Goal: Task Accomplishment & Management: Use online tool/utility

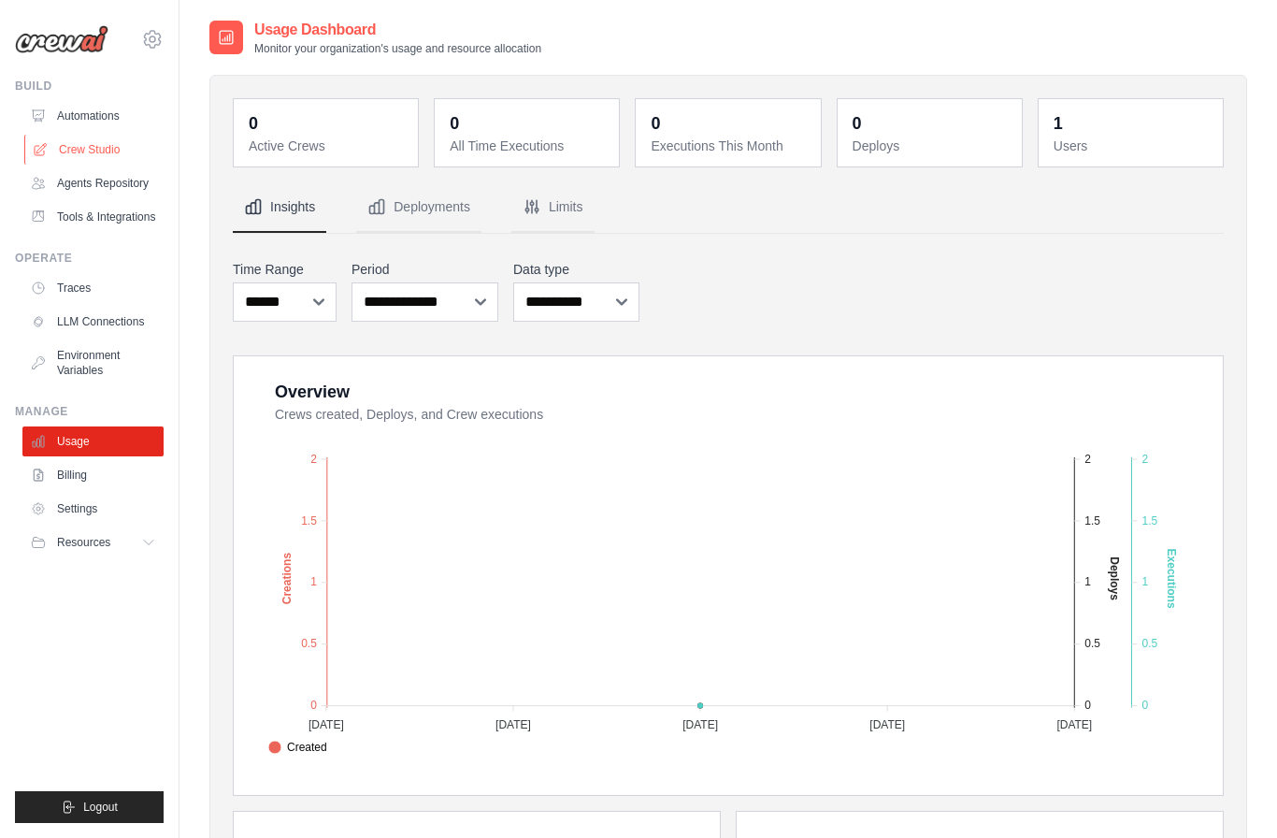
click at [94, 158] on link "Crew Studio" at bounding box center [94, 150] width 141 height 30
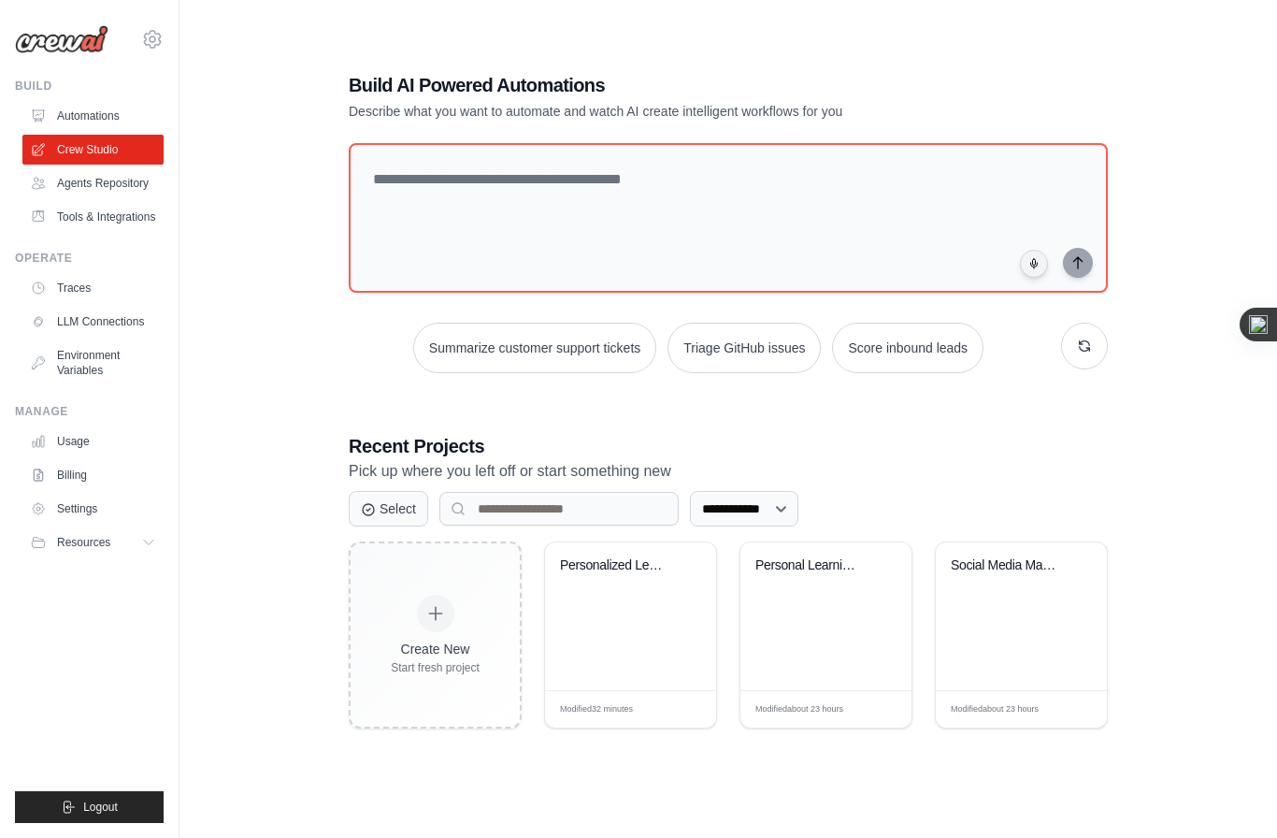
scroll to position [37, 0]
click at [884, 597] on icon at bounding box center [885, 590] width 12 height 12
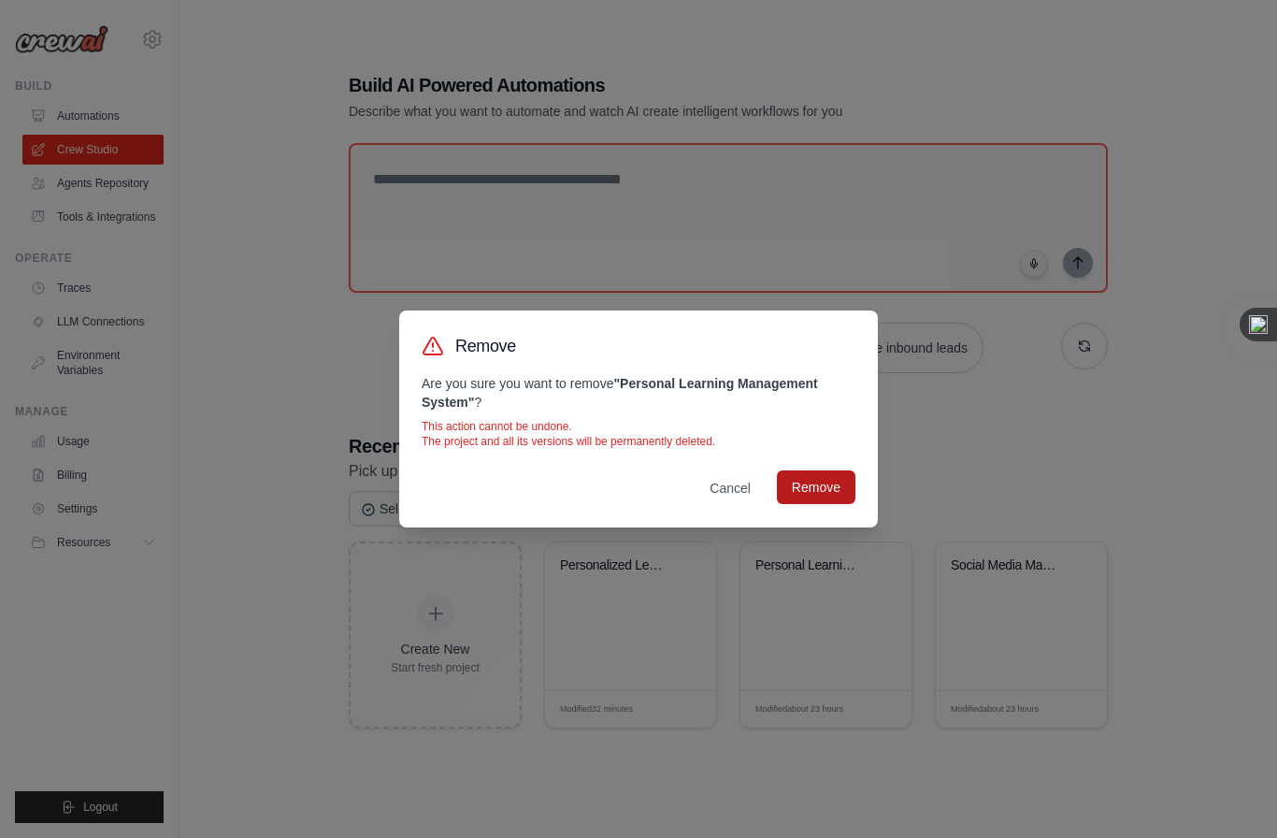
click at [838, 504] on button "Remove" at bounding box center [816, 487] width 79 height 34
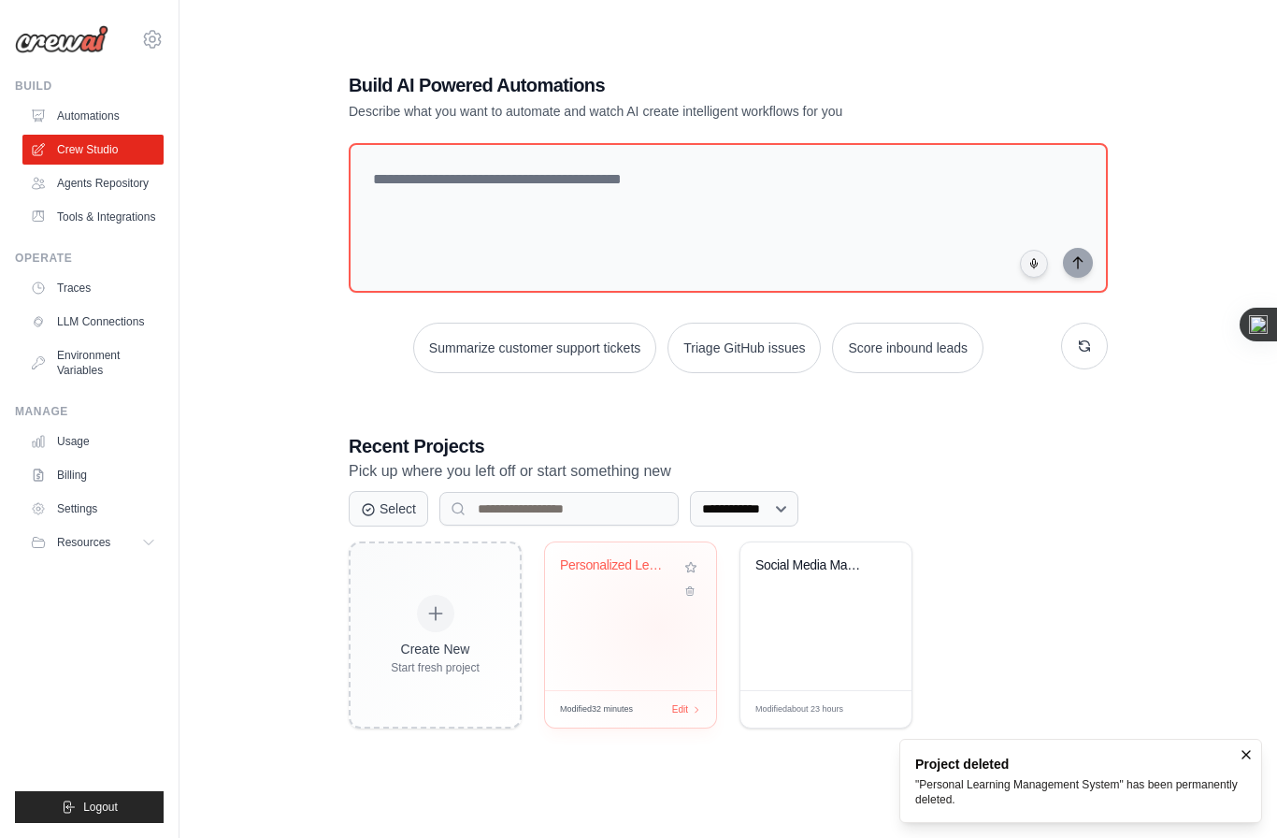
click at [668, 716] on div "Modified 32 minutes Edit" at bounding box center [630, 709] width 141 height 14
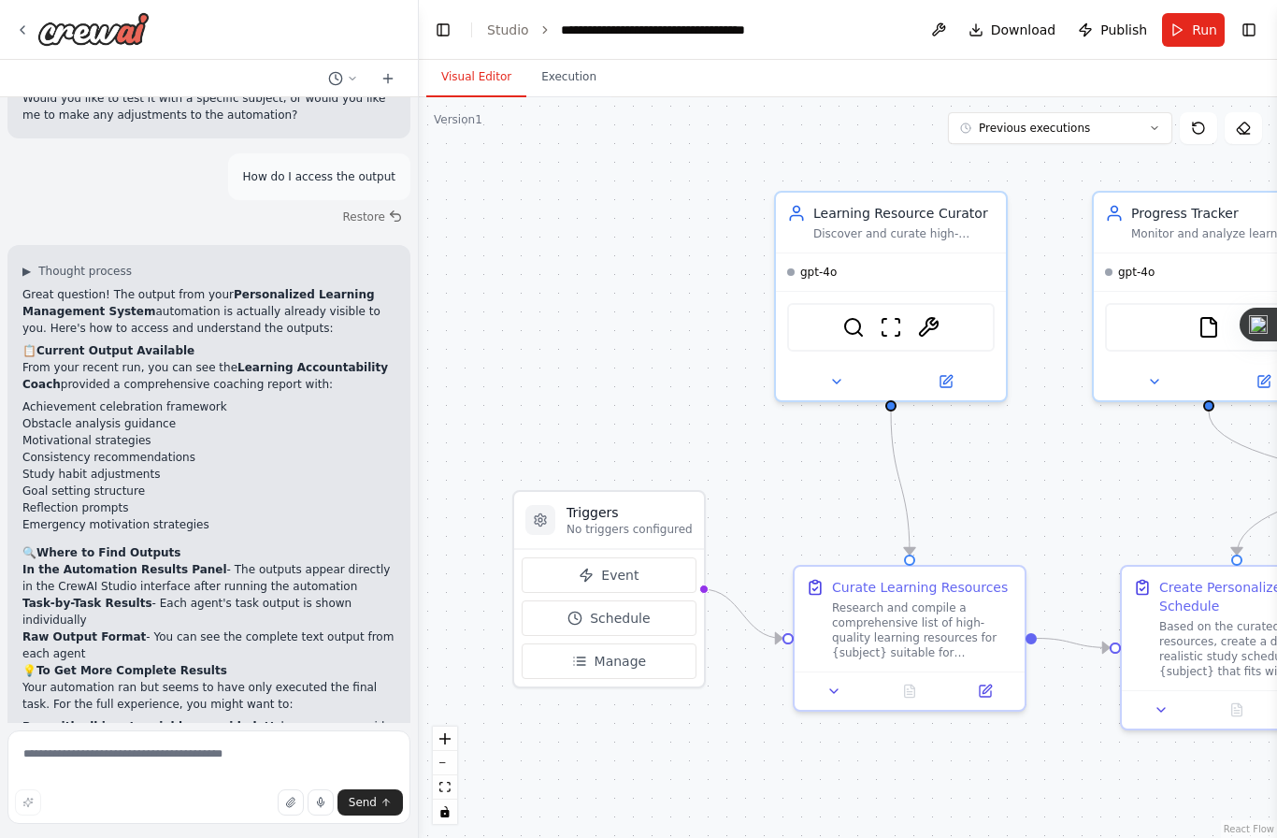
scroll to position [1823, 0]
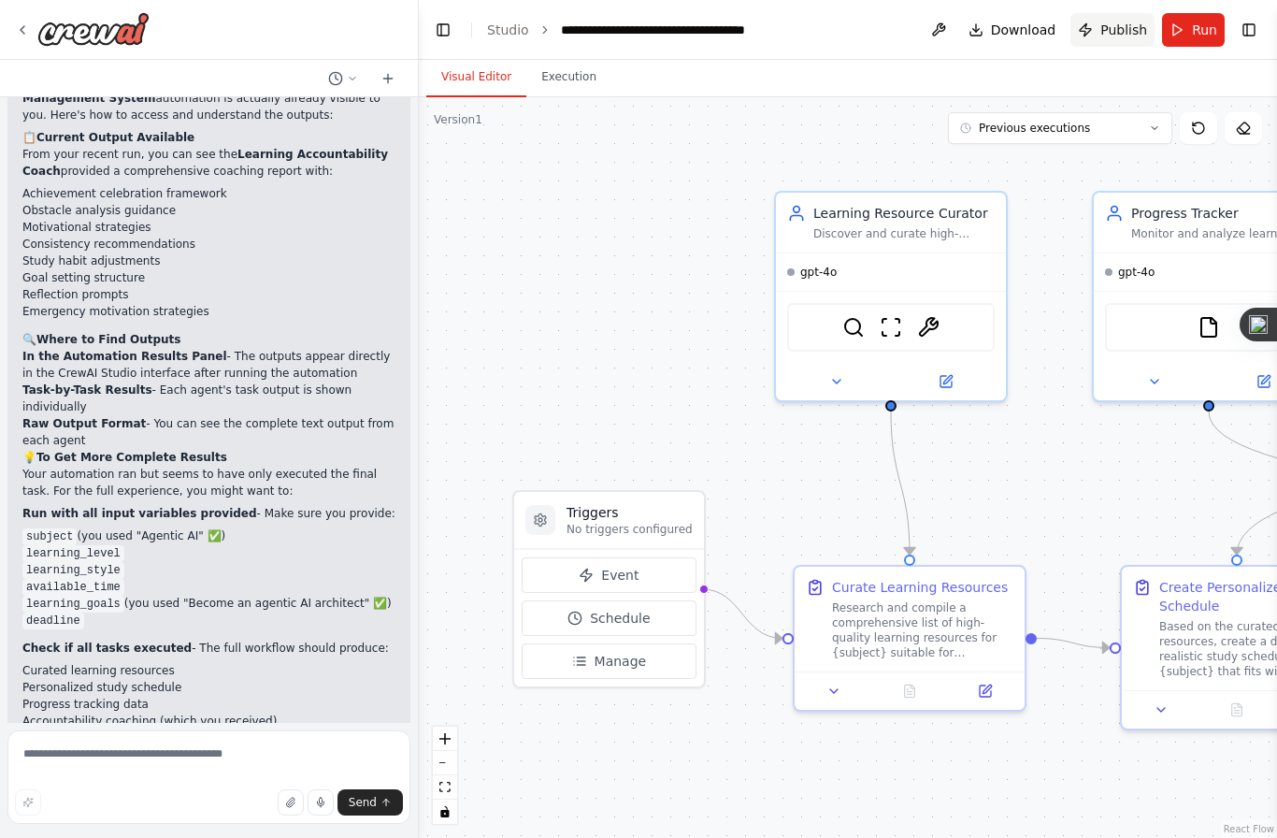
click at [1100, 44] on button "Publish" at bounding box center [1113, 30] width 84 height 34
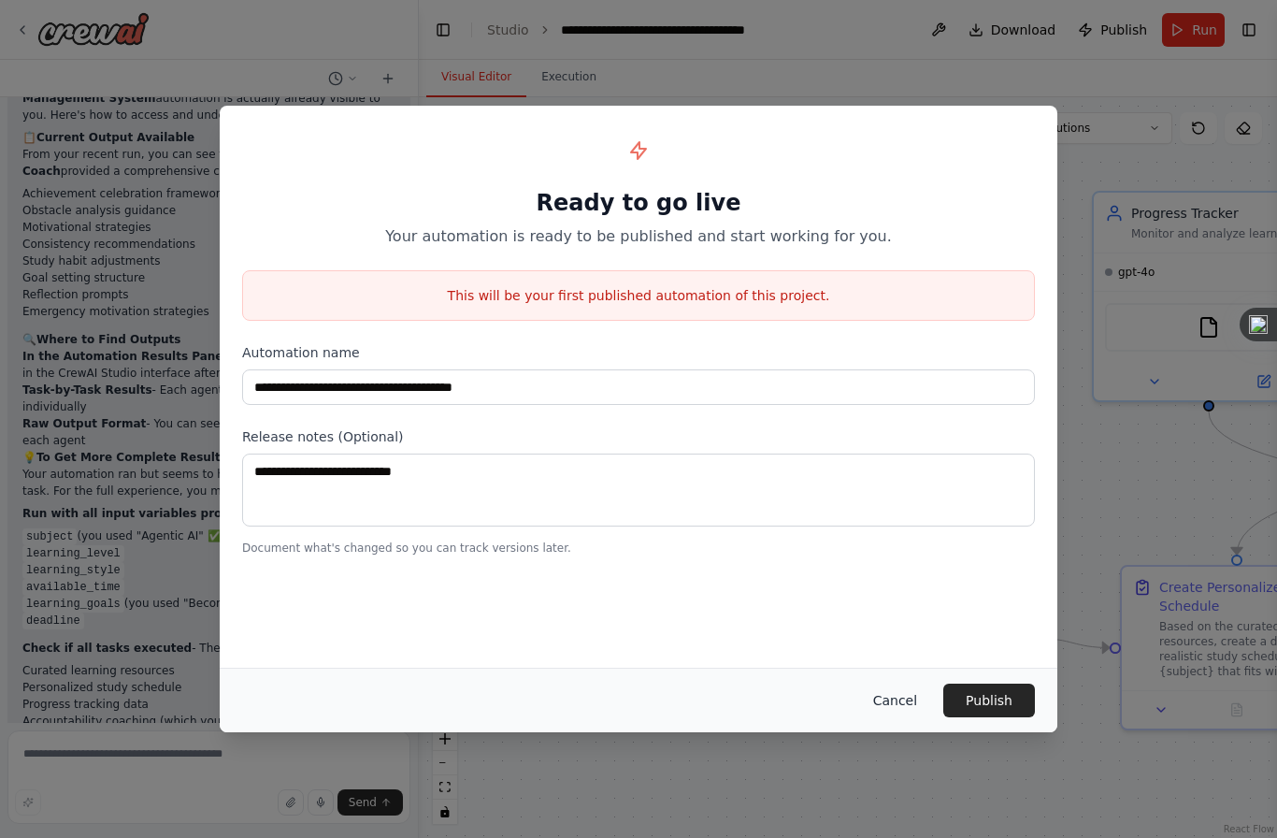
click at [874, 716] on button "Cancel" at bounding box center [895, 700] width 74 height 34
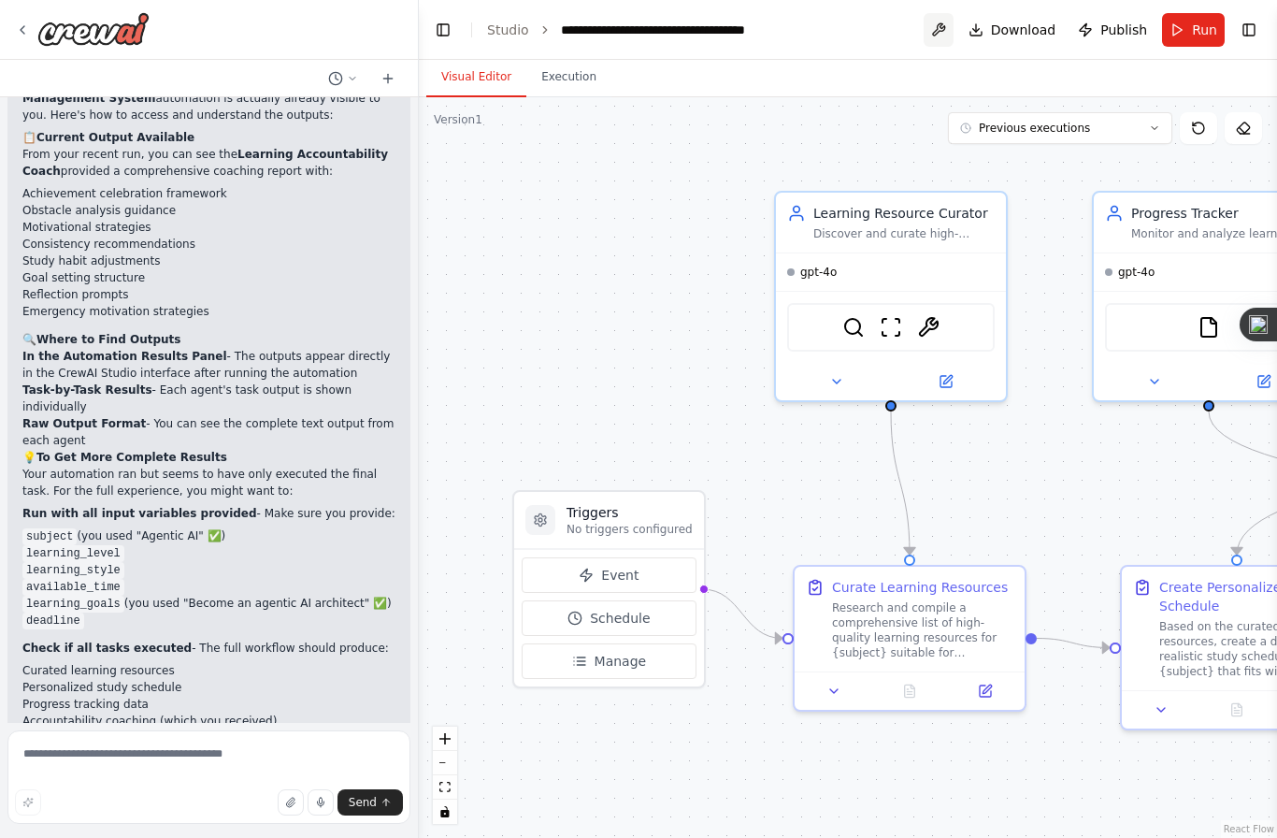
click at [938, 29] on button at bounding box center [939, 30] width 30 height 34
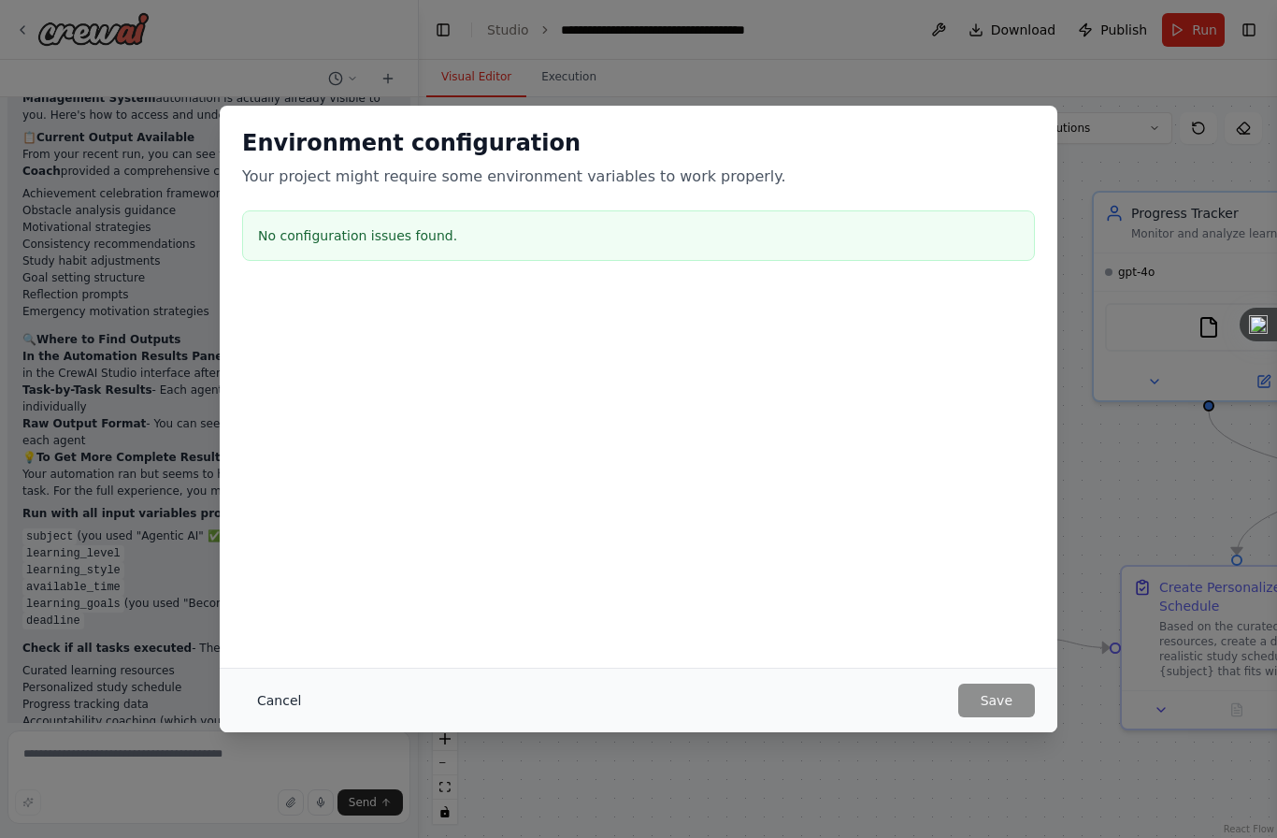
click at [275, 704] on button "Cancel" at bounding box center [279, 700] width 74 height 34
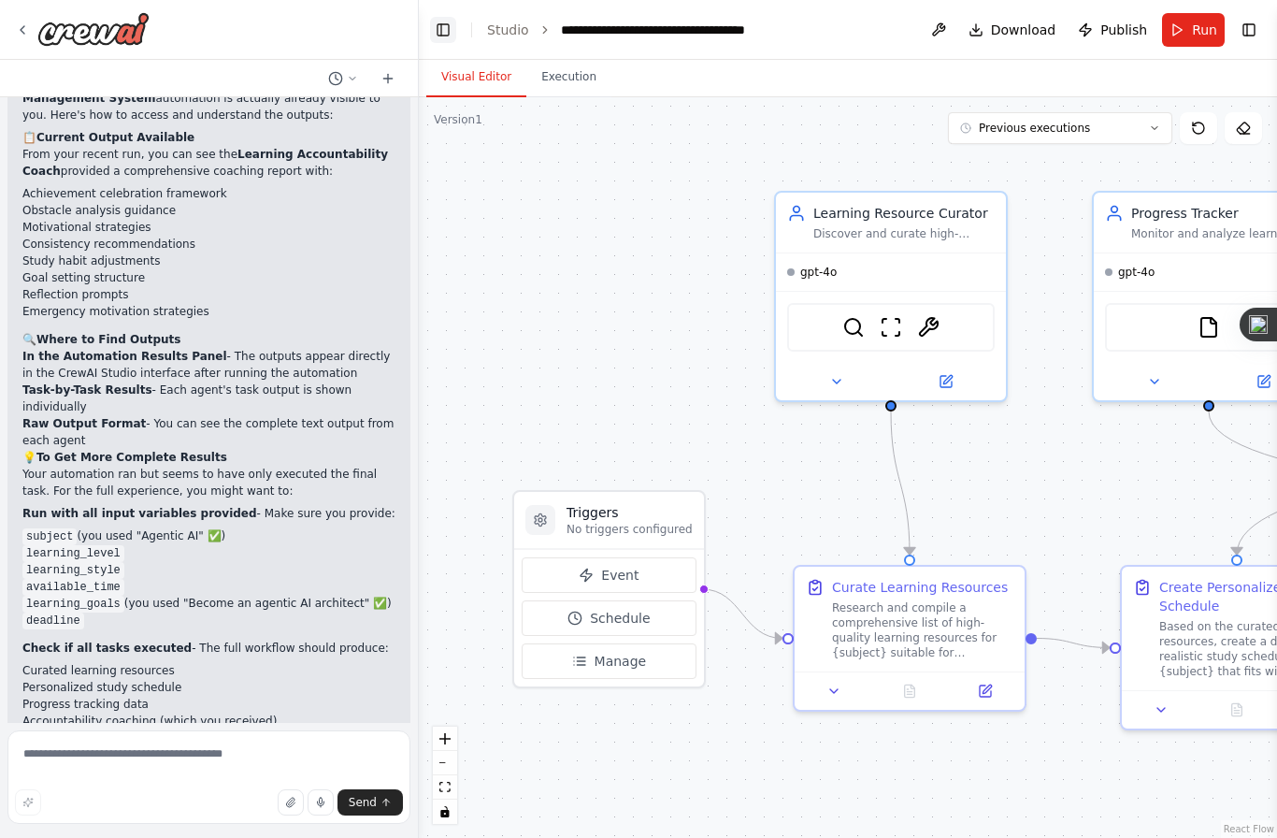
click at [442, 18] on button "Toggle Left Sidebar" at bounding box center [443, 30] width 26 height 26
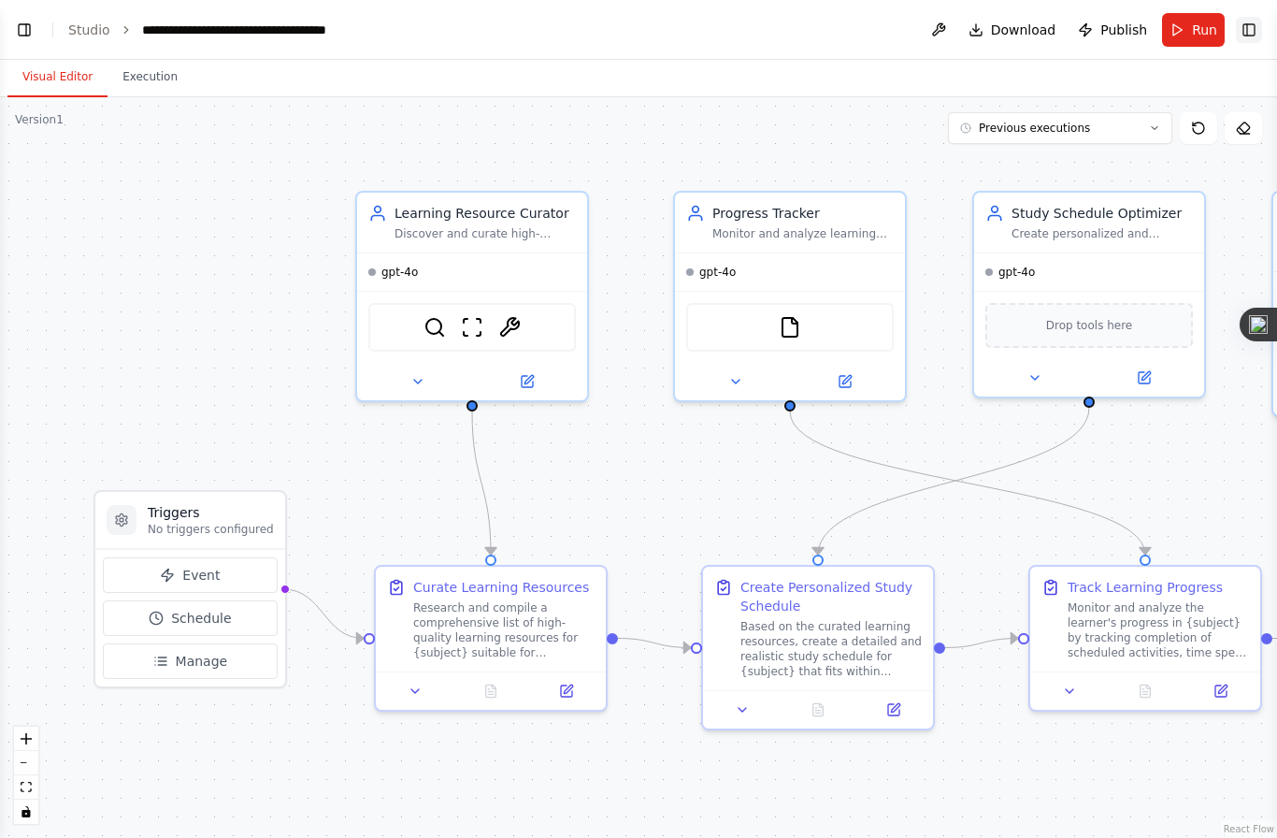
click at [1247, 39] on button "Toggle Right Sidebar" at bounding box center [1249, 30] width 26 height 26
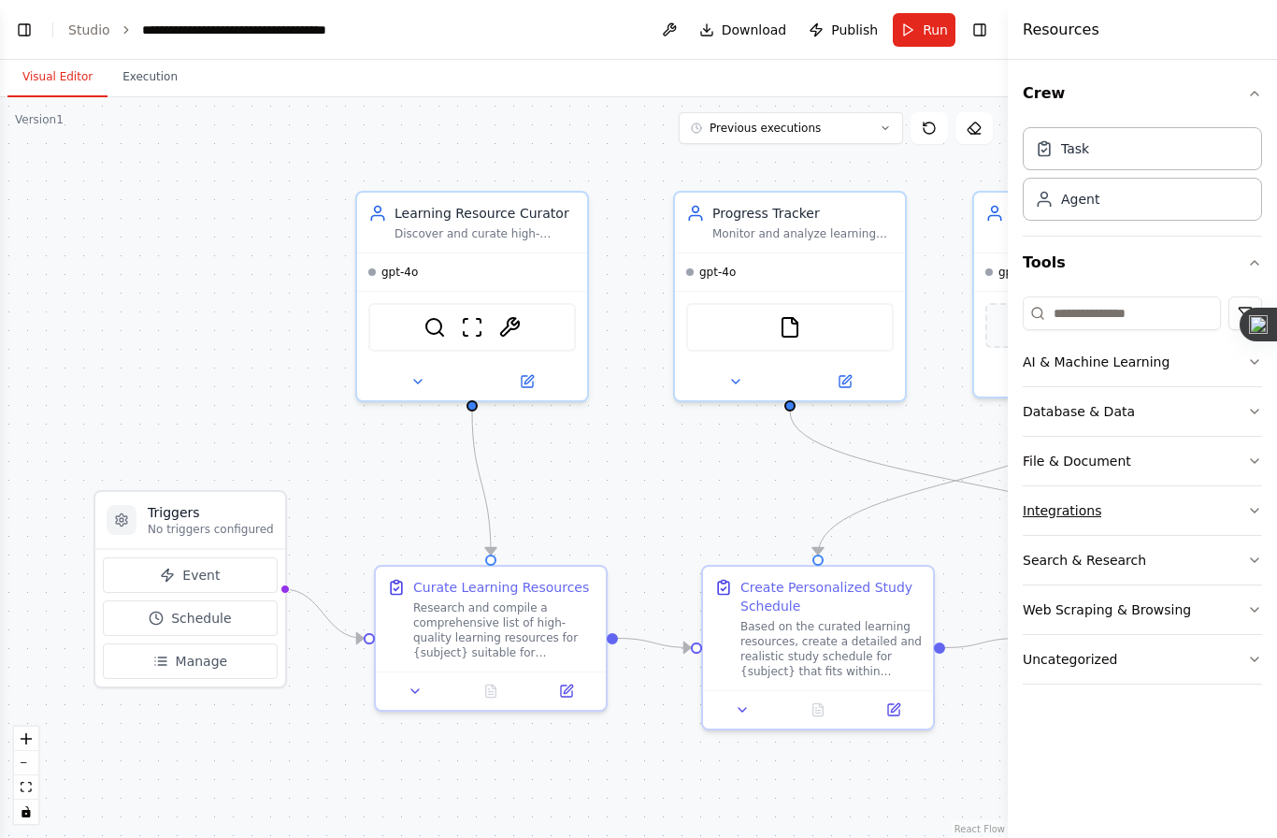
click at [1237, 530] on button "Integrations" at bounding box center [1142, 510] width 239 height 49
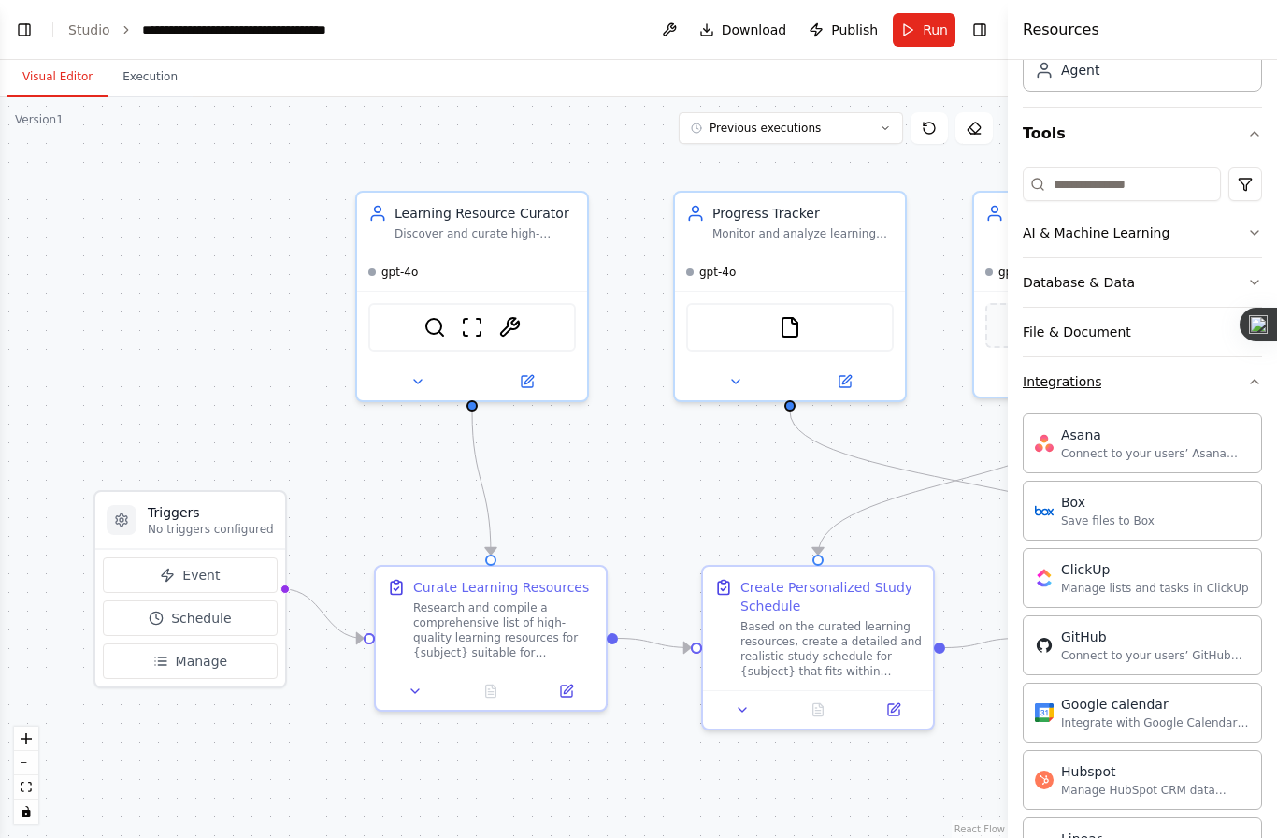
scroll to position [130, 0]
click at [1253, 385] on icon "button" at bounding box center [1254, 380] width 15 height 15
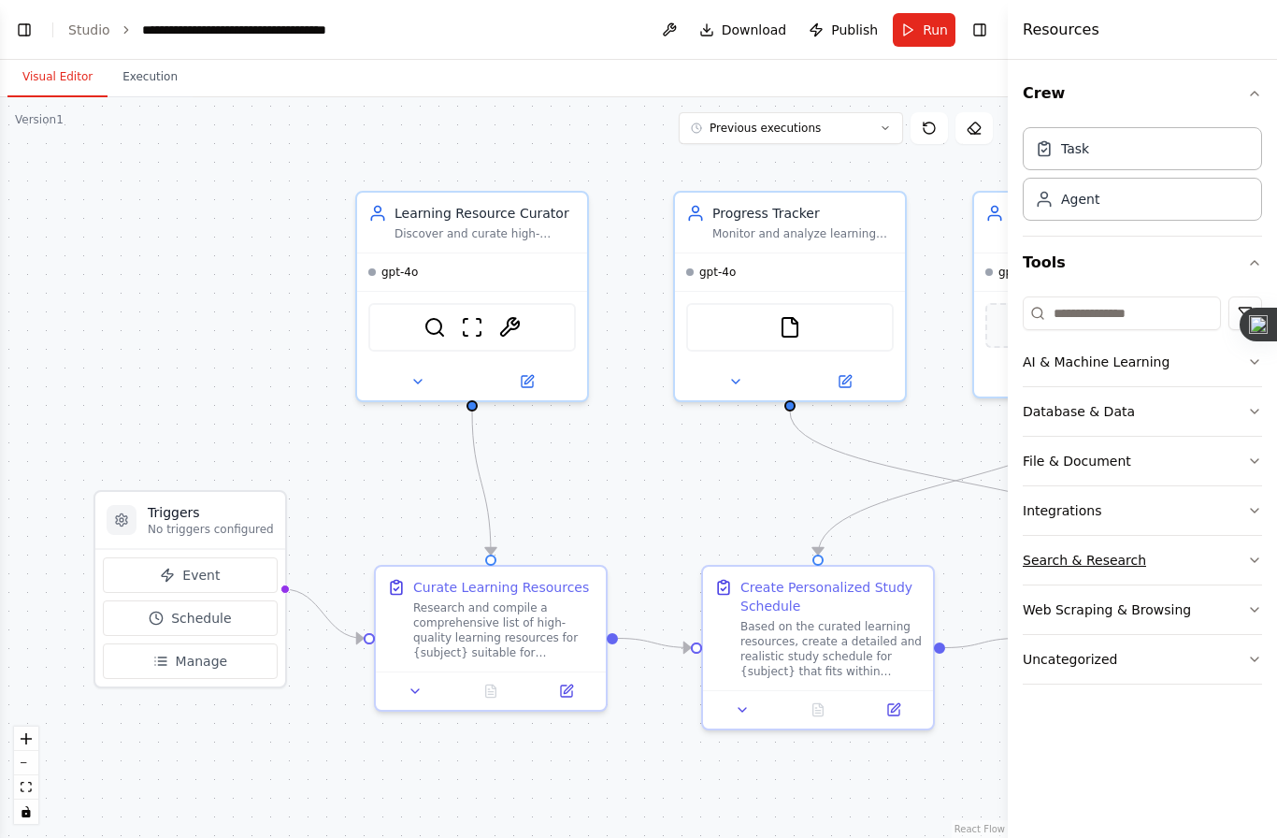
click at [1258, 553] on icon "button" at bounding box center [1254, 560] width 15 height 15
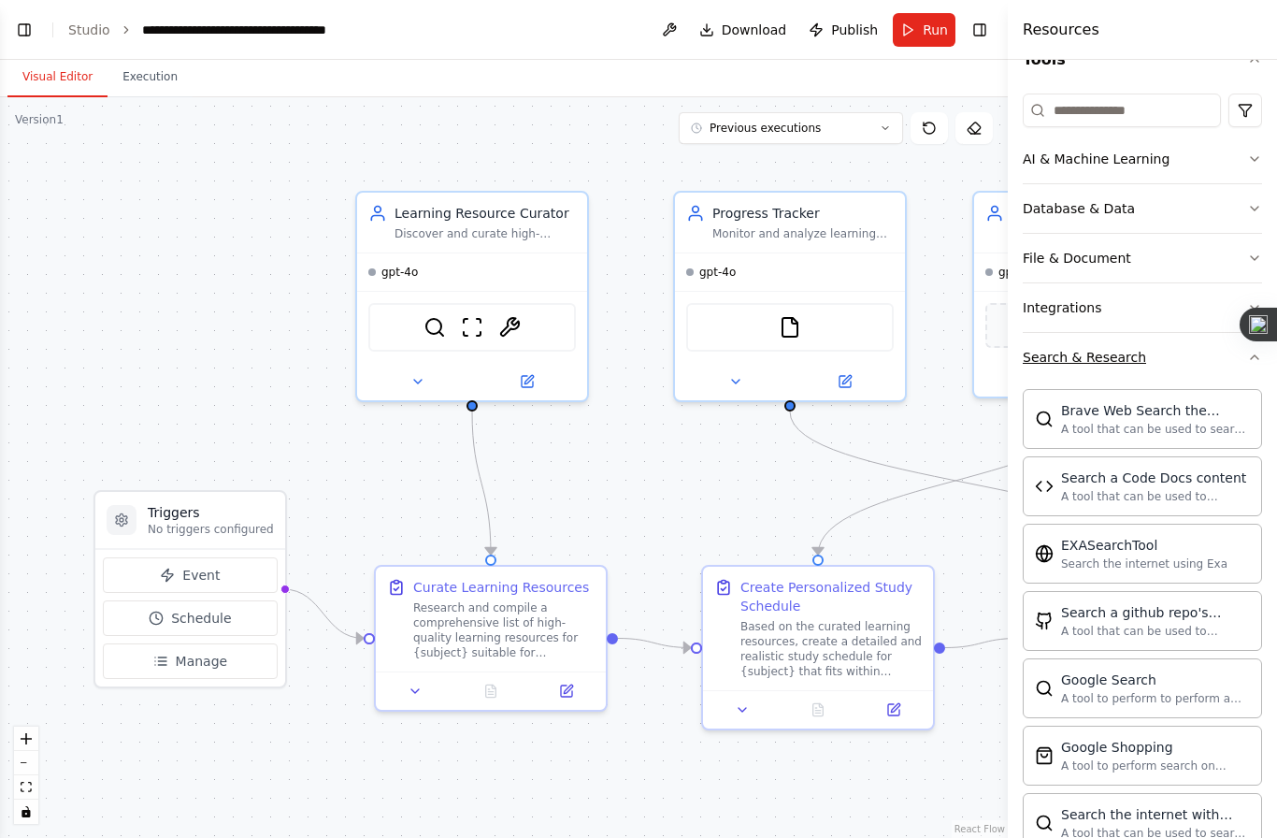
scroll to position [169, 0]
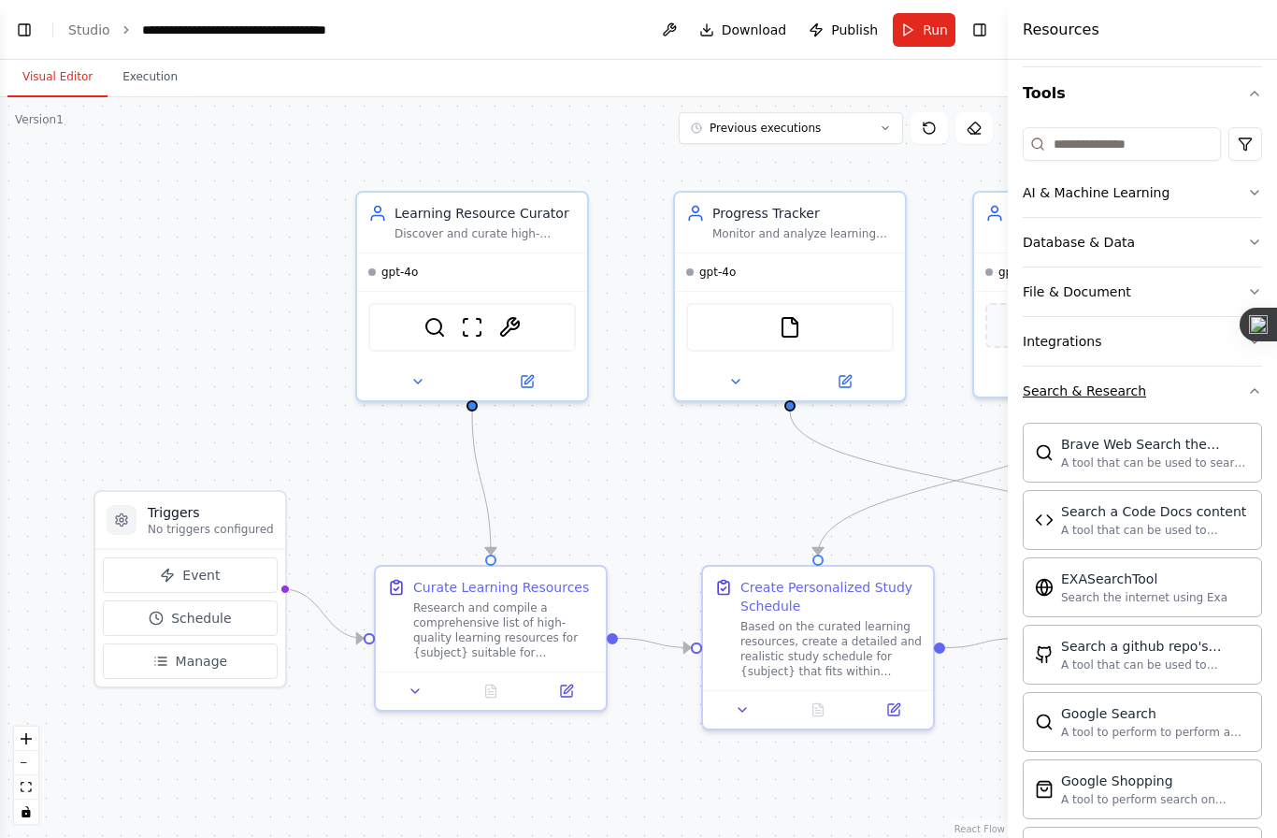
click at [1257, 387] on icon "button" at bounding box center [1254, 390] width 15 height 15
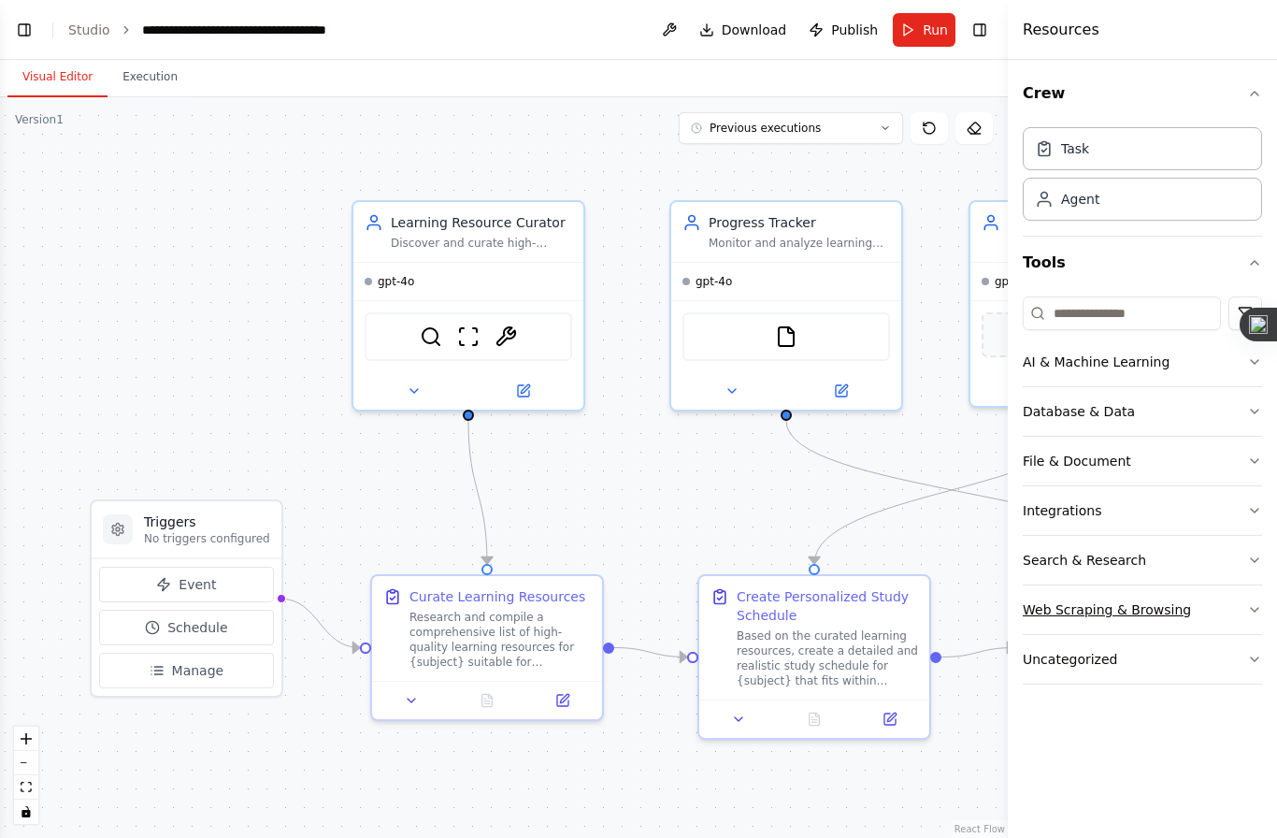
click at [1241, 607] on button "Web Scraping & Browsing" at bounding box center [1142, 609] width 239 height 49
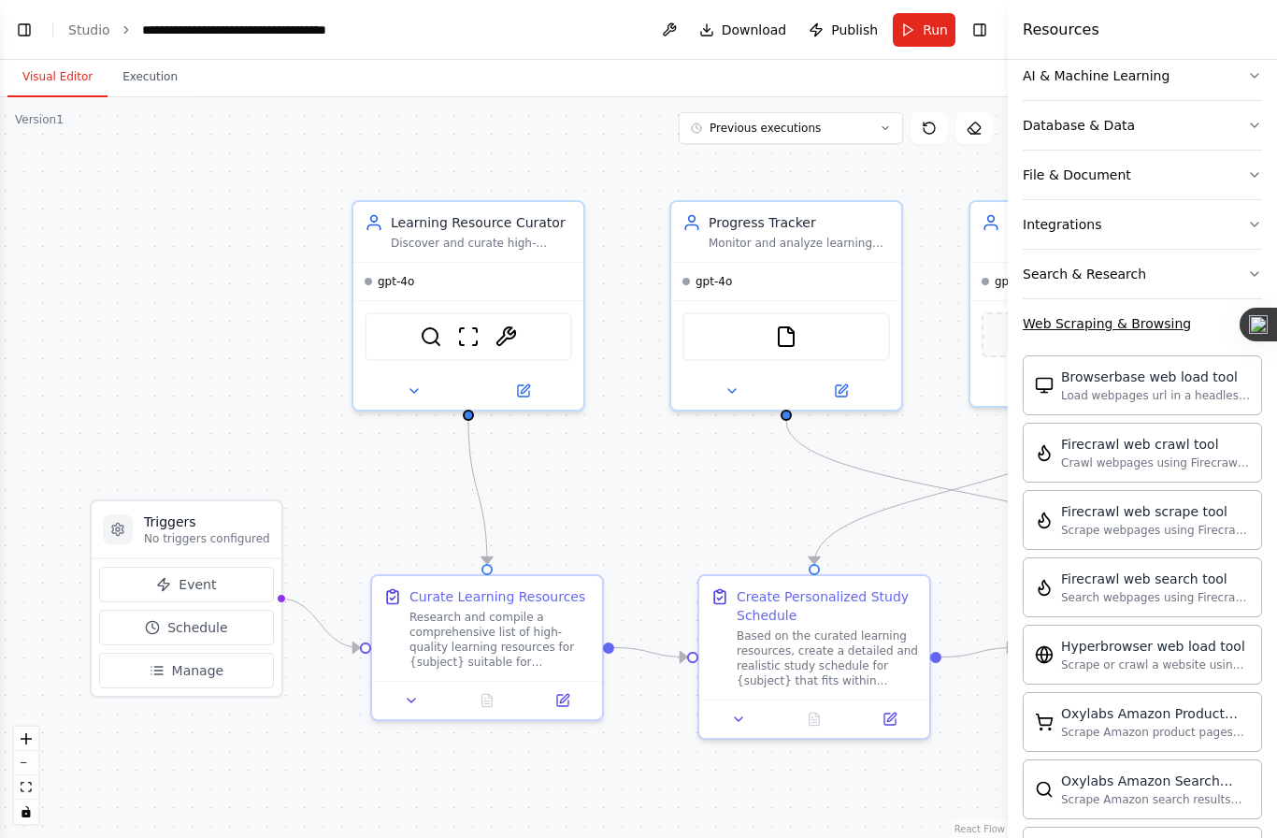
scroll to position [182, 0]
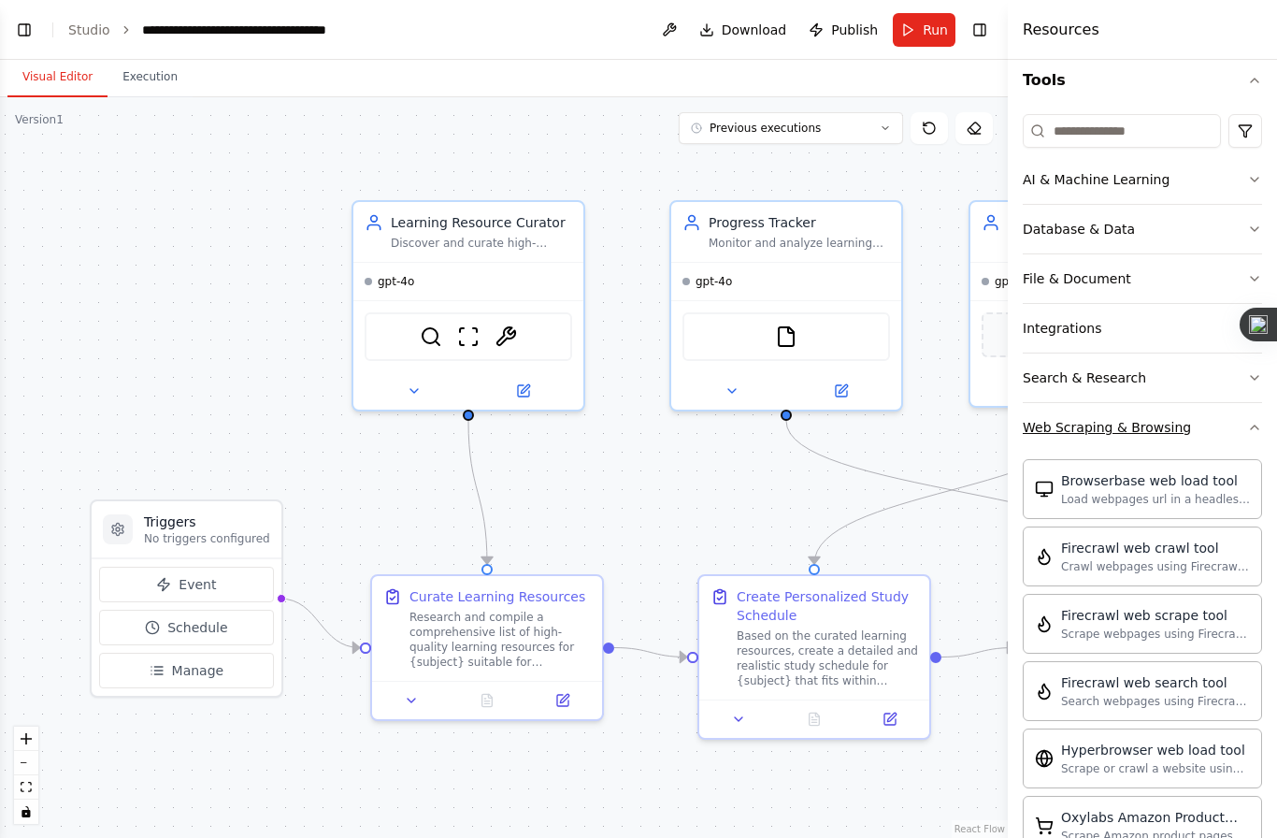
click at [1250, 433] on icon "button" at bounding box center [1254, 427] width 15 height 15
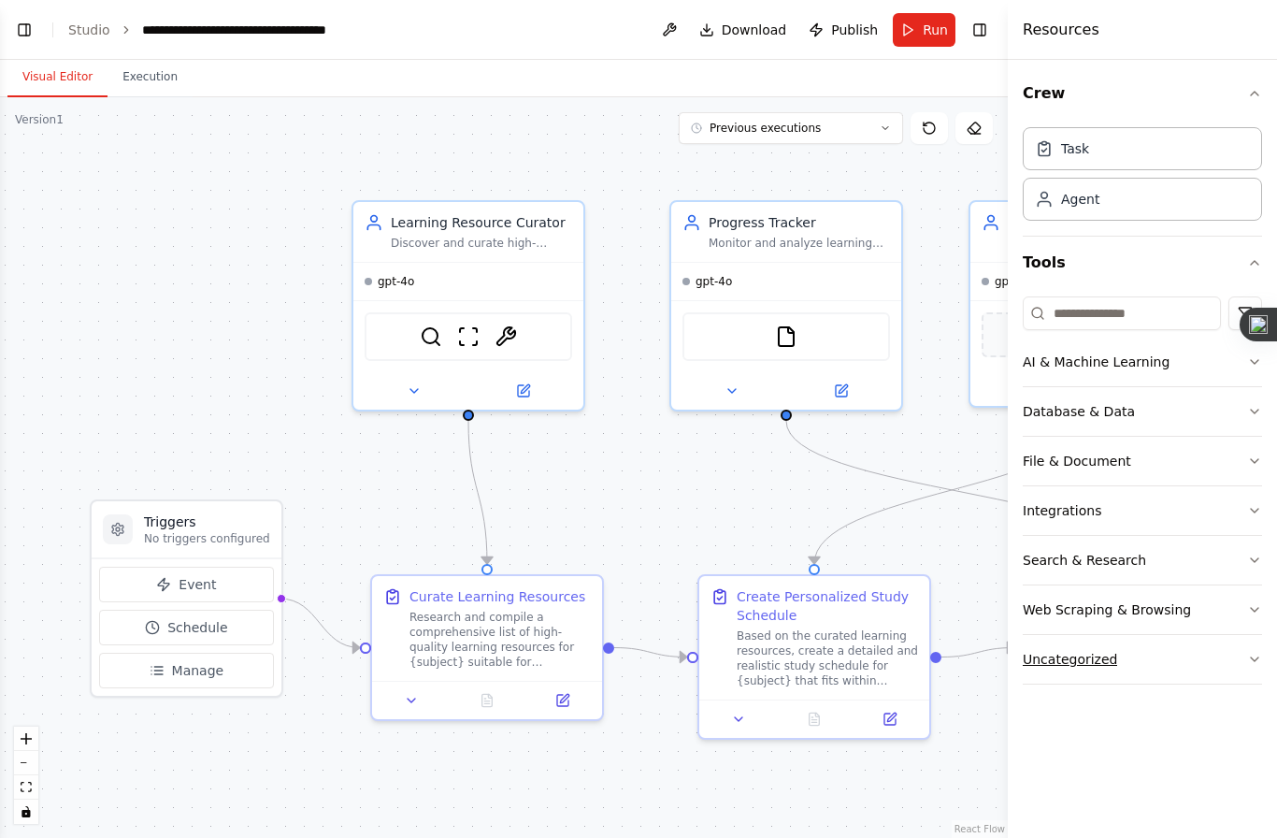
click at [1196, 660] on button "Uncategorized" at bounding box center [1142, 659] width 239 height 49
click at [987, 31] on button "Toggle Right Sidebar" at bounding box center [980, 30] width 26 height 26
